Goal: Task Accomplishment & Management: Manage account settings

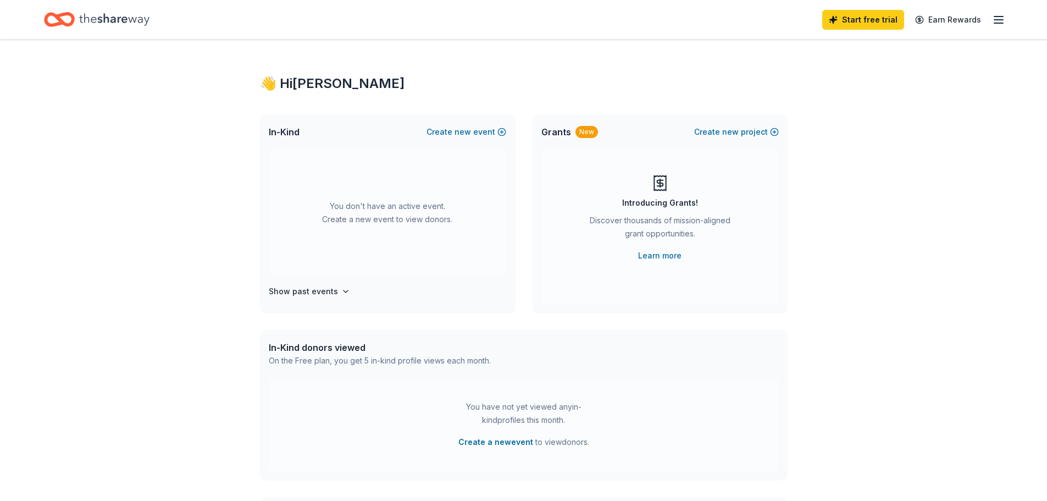
click at [1000, 13] on icon "button" at bounding box center [998, 19] width 13 height 13
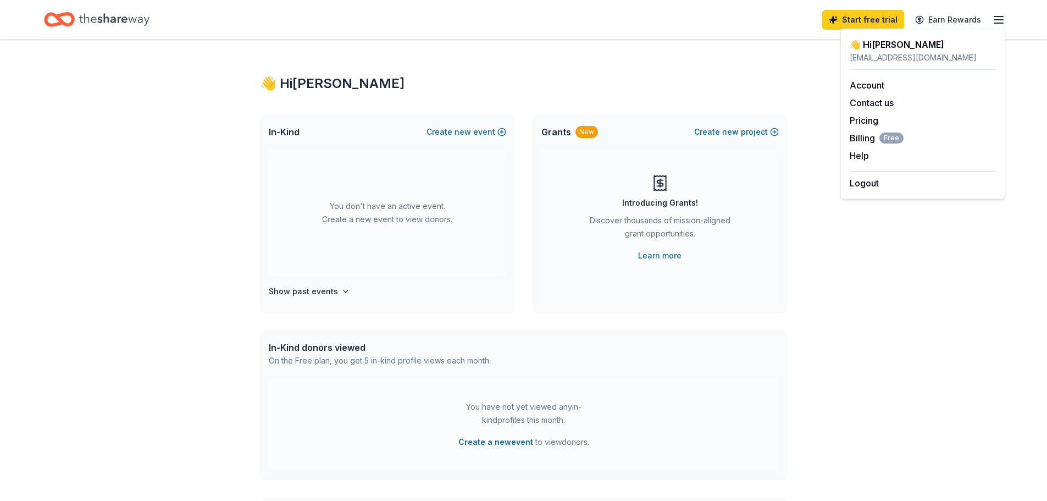
drag, startPoint x: 508, startPoint y: 46, endPoint x: 381, endPoint y: 47, distance: 126.4
click at [507, 46] on div "👋 Hi [PERSON_NAME] In-Kind Create new event You don't have an active event. Cre…" at bounding box center [523, 361] width 563 height 642
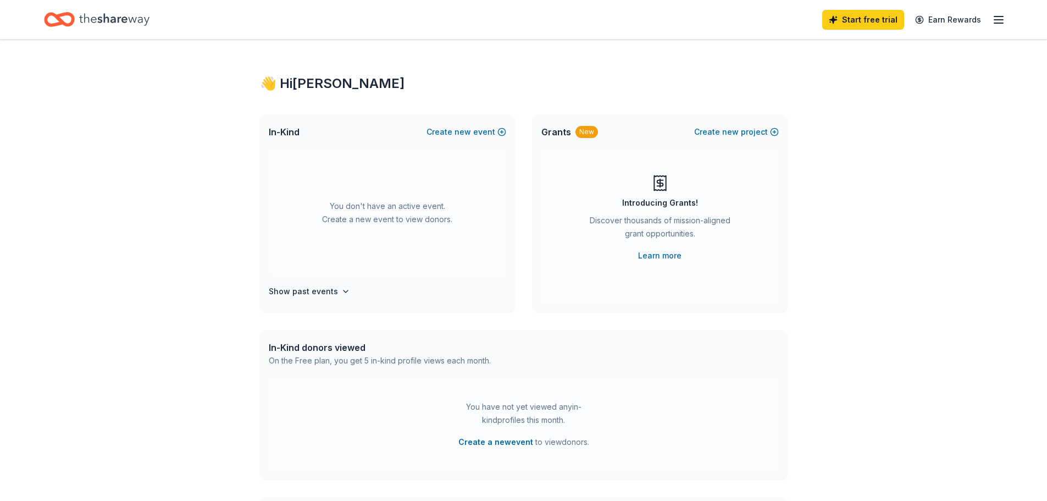
click at [102, 17] on icon "Home" at bounding box center [114, 19] width 70 height 23
click at [458, 129] on span "new" at bounding box center [462, 131] width 16 height 13
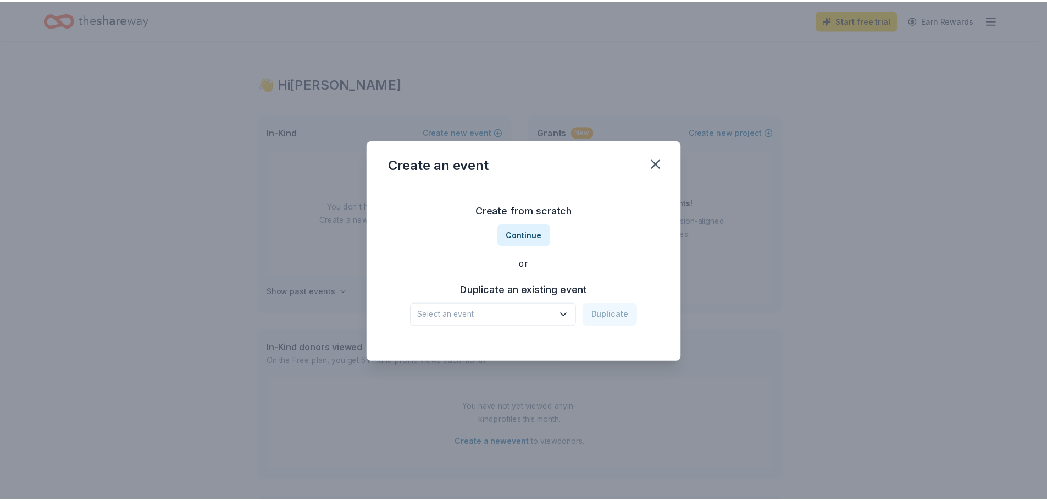
scroll to position [260, 0]
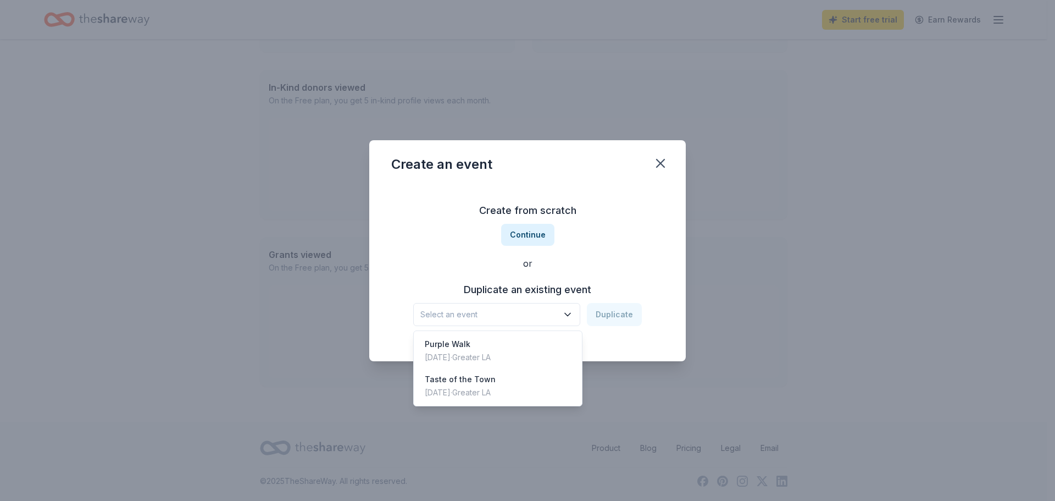
click at [580, 310] on button "Select an event" at bounding box center [496, 314] width 167 height 23
click at [628, 235] on div "Create from scratch Continue or Duplicate an existing event Select an event Dup…" at bounding box center [527, 263] width 273 height 159
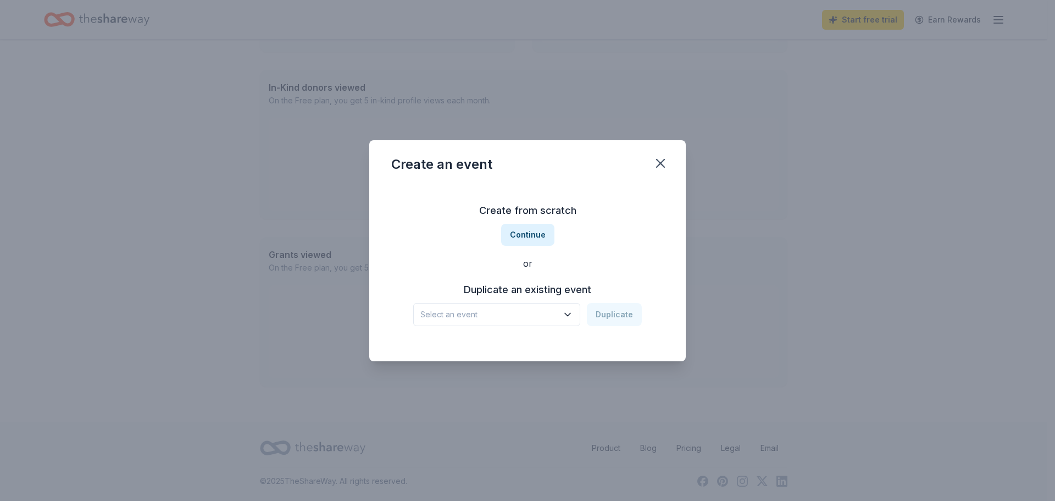
click at [570, 315] on icon "button" at bounding box center [567, 314] width 5 height 3
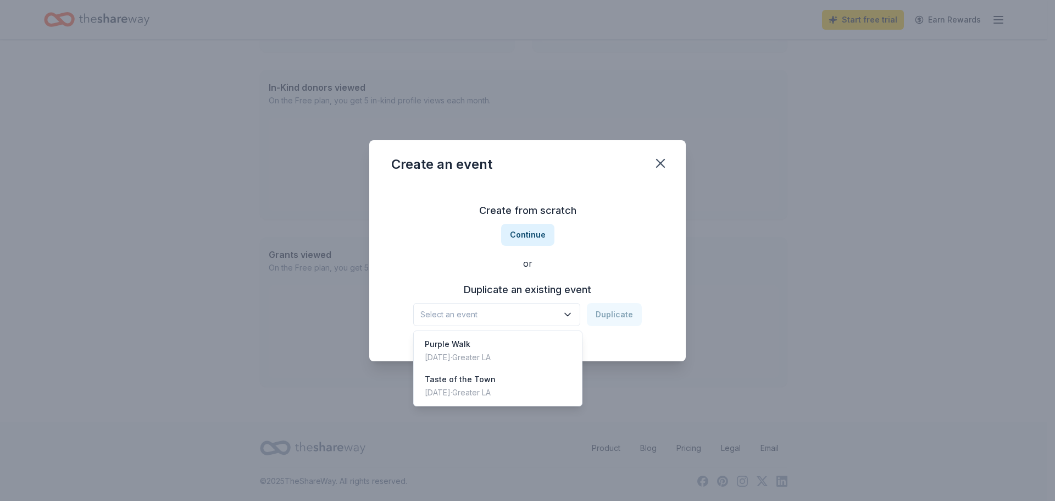
click at [610, 253] on div "Create from scratch Continue or Duplicate an existing event Select an event Dup…" at bounding box center [527, 263] width 273 height 159
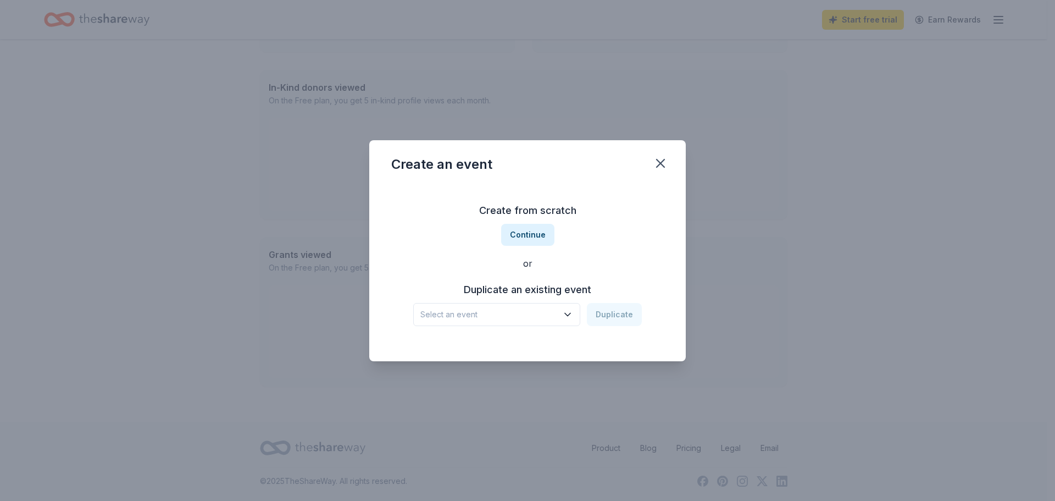
click at [613, 311] on div "Select an event Duplicate" at bounding box center [527, 314] width 229 height 23
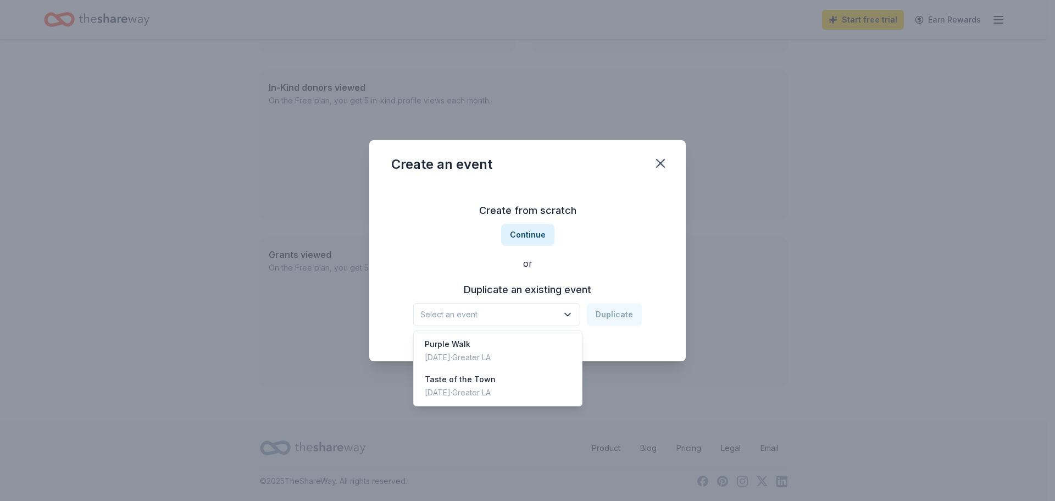
click at [569, 313] on icon "button" at bounding box center [567, 314] width 11 height 11
click at [558, 342] on div "Purple Walk [DATE] · Greater LA" at bounding box center [498, 350] width 164 height 35
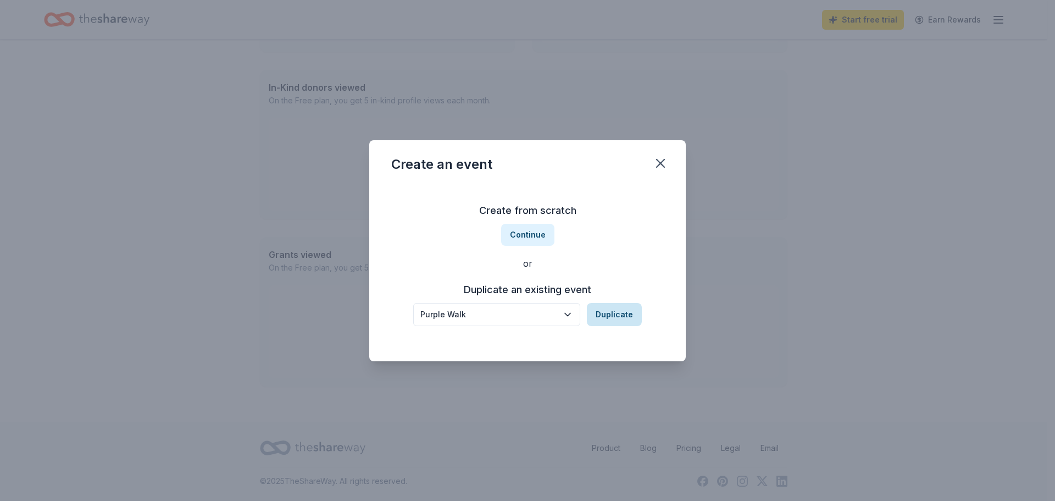
click at [606, 319] on button "Duplicate" at bounding box center [614, 314] width 55 height 23
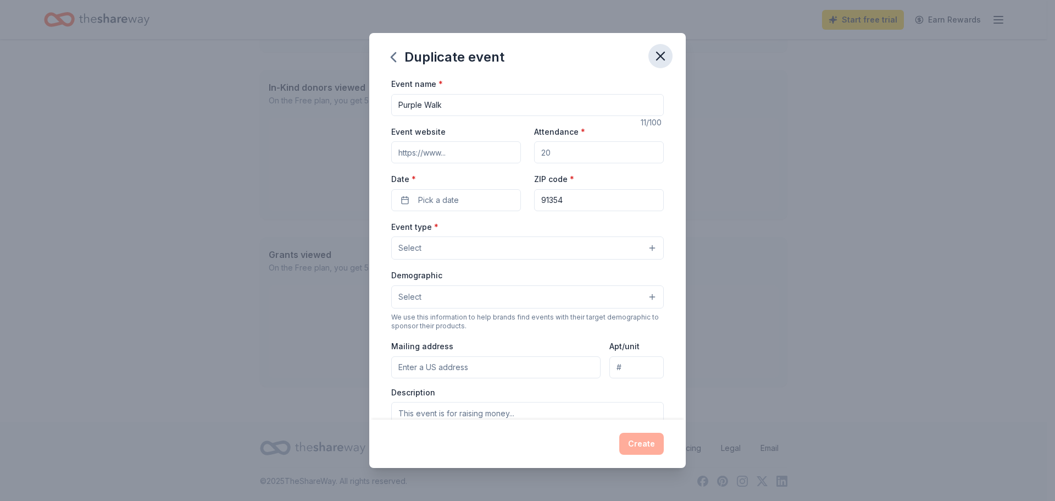
click at [656, 53] on icon "button" at bounding box center [660, 55] width 15 height 15
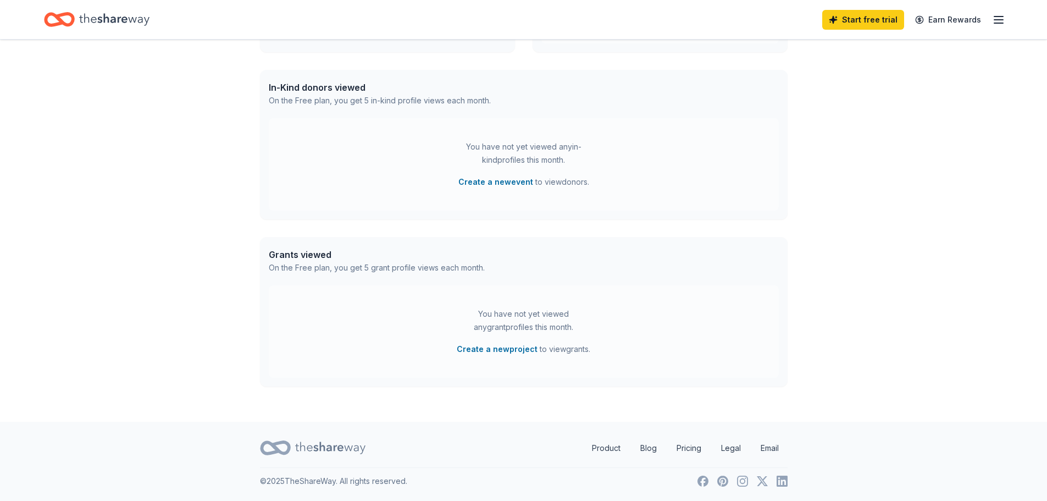
click at [762, 153] on div "You have not yet viewed any in-kind profiles this month. Create a new event to …" at bounding box center [524, 164] width 510 height 92
click at [114, 17] on icon "Home" at bounding box center [114, 19] width 70 height 12
drag, startPoint x: 147, startPoint y: 160, endPoint x: 135, endPoint y: 136, distance: 27.0
click at [147, 160] on div "👋 Hi [PERSON_NAME] In-Kind Create new event You don't have an active event. Cre…" at bounding box center [523, 101] width 1047 height 642
click at [84, 9] on icon "Home" at bounding box center [114, 19] width 70 height 23
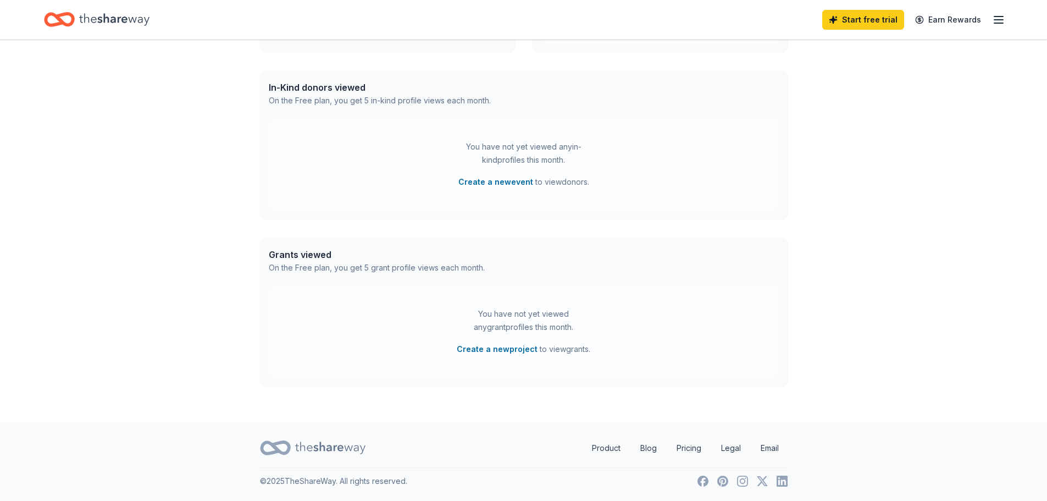
scroll to position [0, 0]
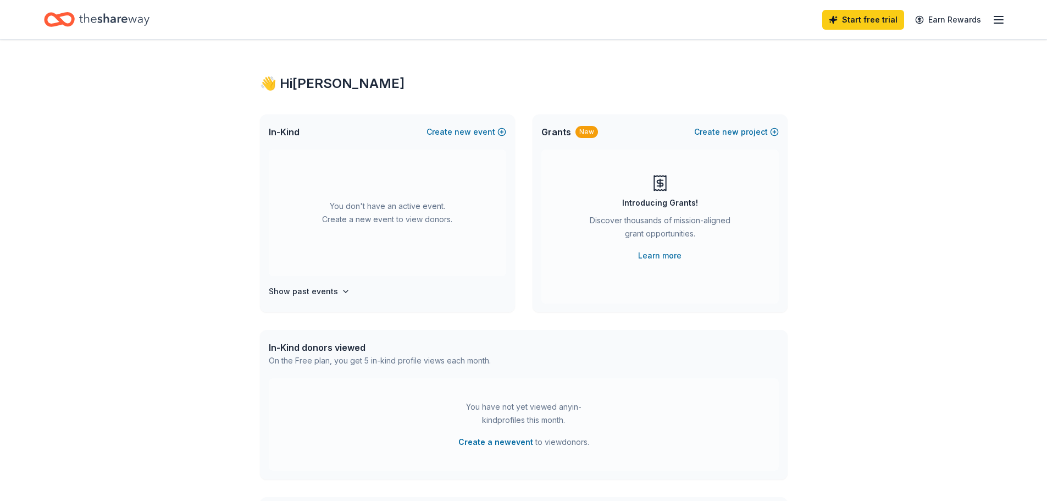
click at [186, 32] on div "Start free trial Earn Rewards" at bounding box center [523, 20] width 959 height 26
drag, startPoint x: 376, startPoint y: 211, endPoint x: 391, endPoint y: 196, distance: 21.4
click at [376, 210] on div "You don't have an active event. Create a new event to view donors." at bounding box center [387, 212] width 237 height 126
click at [326, 289] on h4 "Show past events" at bounding box center [303, 291] width 69 height 13
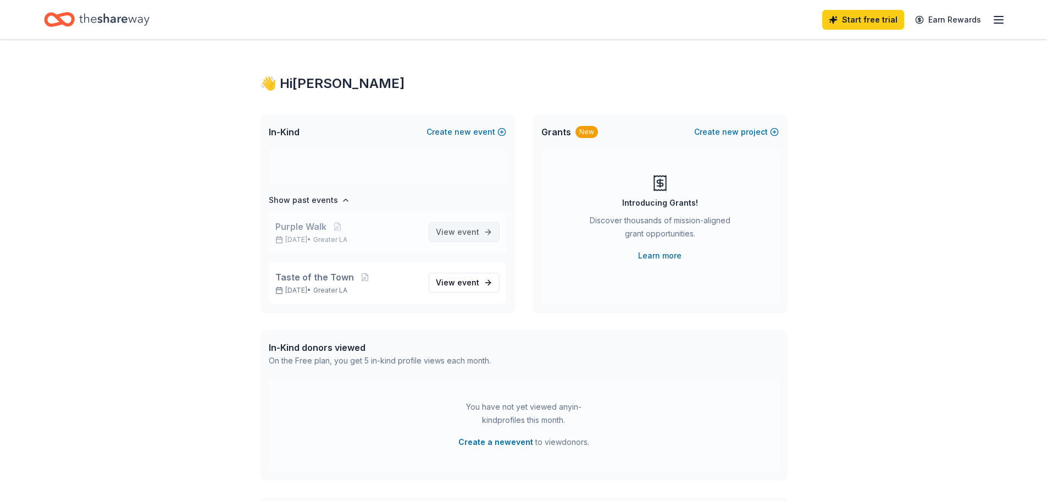
click at [476, 232] on link "View event" at bounding box center [464, 232] width 71 height 20
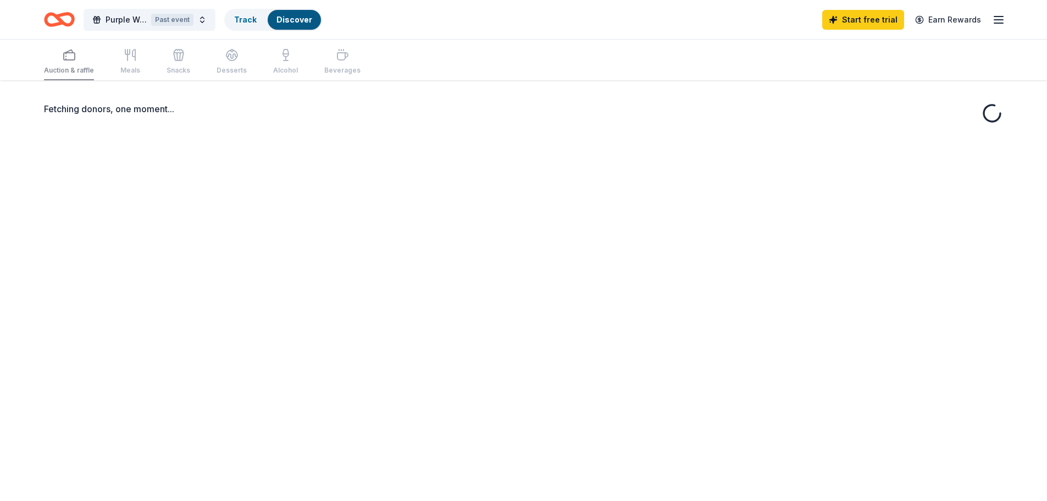
click at [454, 232] on div "Fetching donors, one moment..." at bounding box center [523, 330] width 1047 height 501
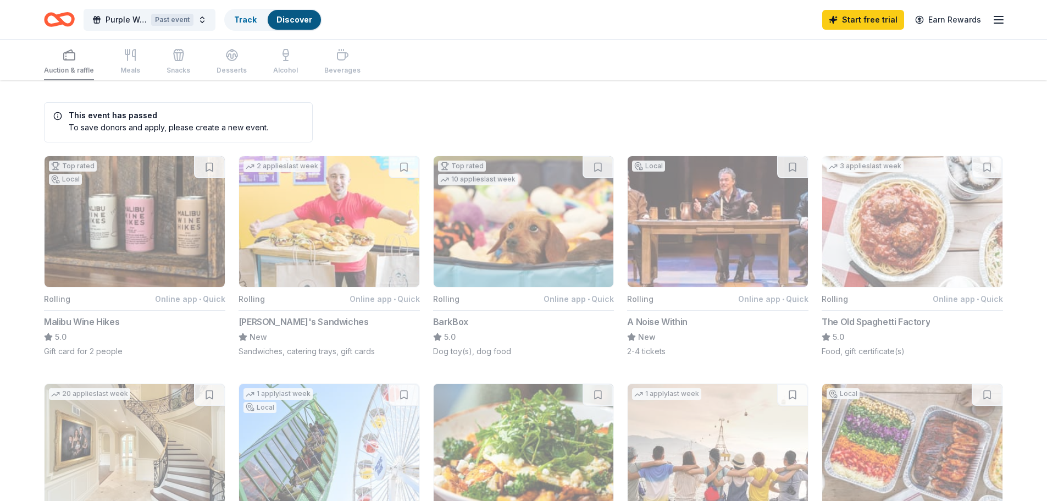
click at [124, 53] on div "Auction & raffle Meals Snacks Desserts Alcohol Beverages" at bounding box center [202, 62] width 317 height 36
click at [129, 58] on div "Auction & raffle Meals Snacks Desserts Alcohol Beverages" at bounding box center [202, 62] width 317 height 36
click at [242, 129] on div "To save donors and apply, please create a new event." at bounding box center [160, 127] width 215 height 12
click at [248, 15] on link "Track" at bounding box center [245, 19] width 23 height 9
